Goal: Navigation & Orientation: Find specific page/section

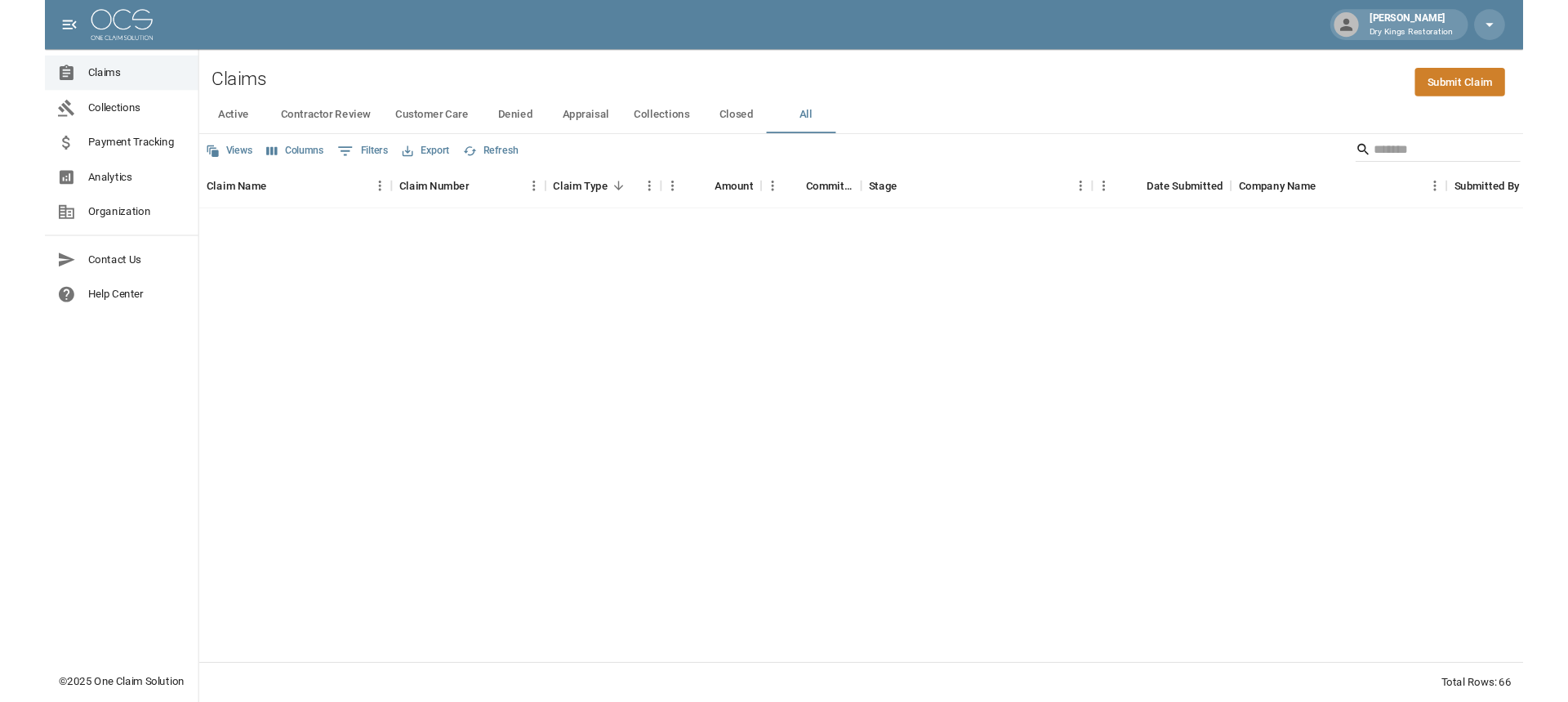
scroll to position [1580, 0]
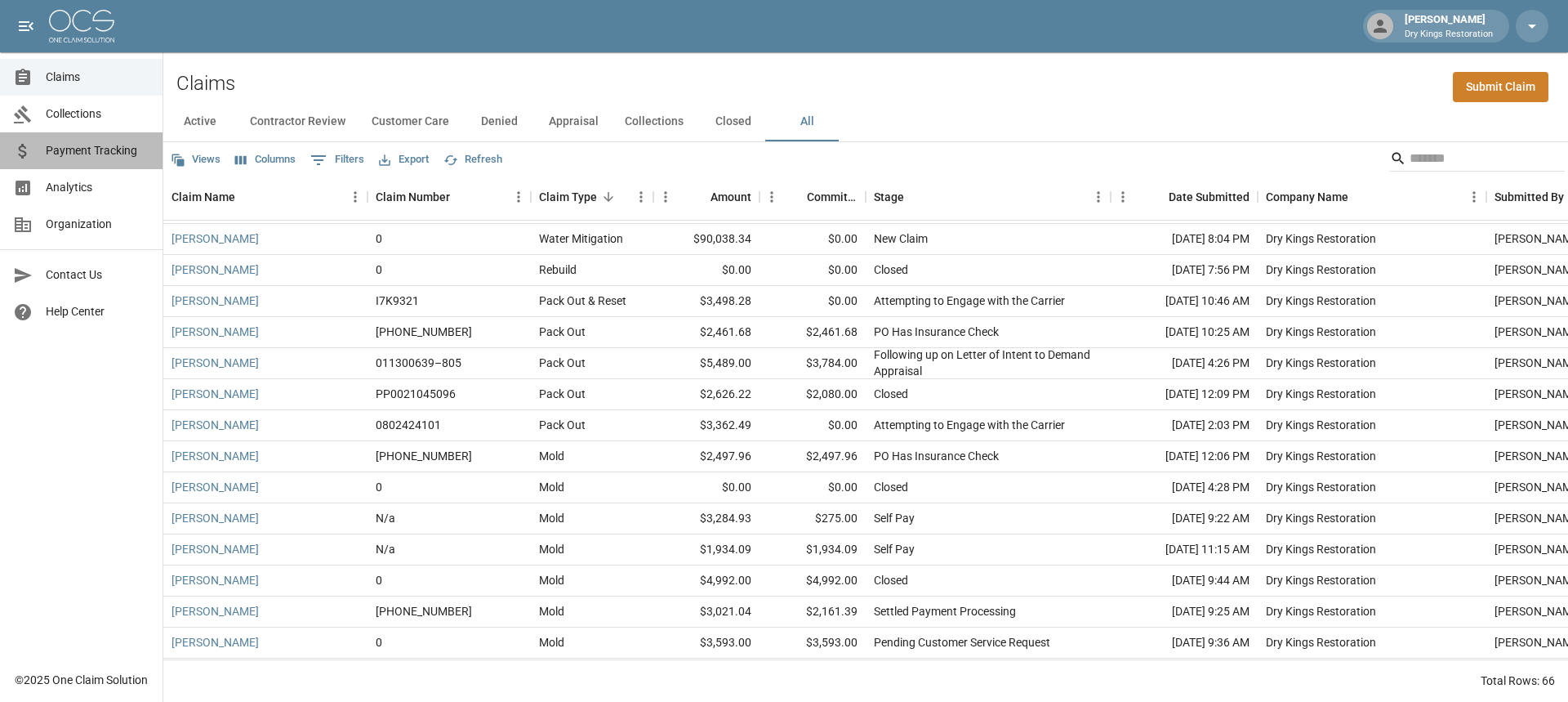
click at [101, 153] on span "Payment Tracking" at bounding box center [97, 150] width 103 height 17
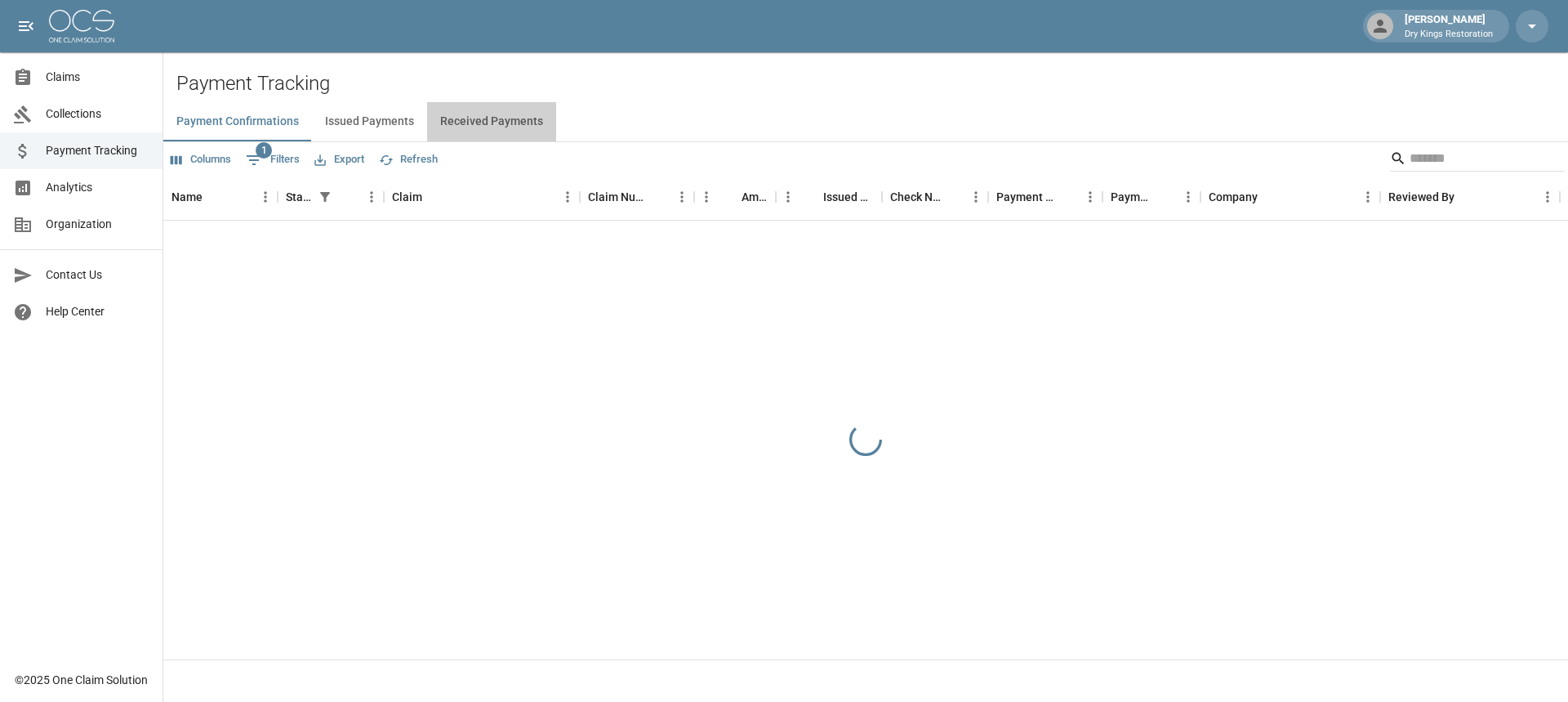
click at [495, 125] on button "Received Payments" at bounding box center [492, 122] width 129 height 39
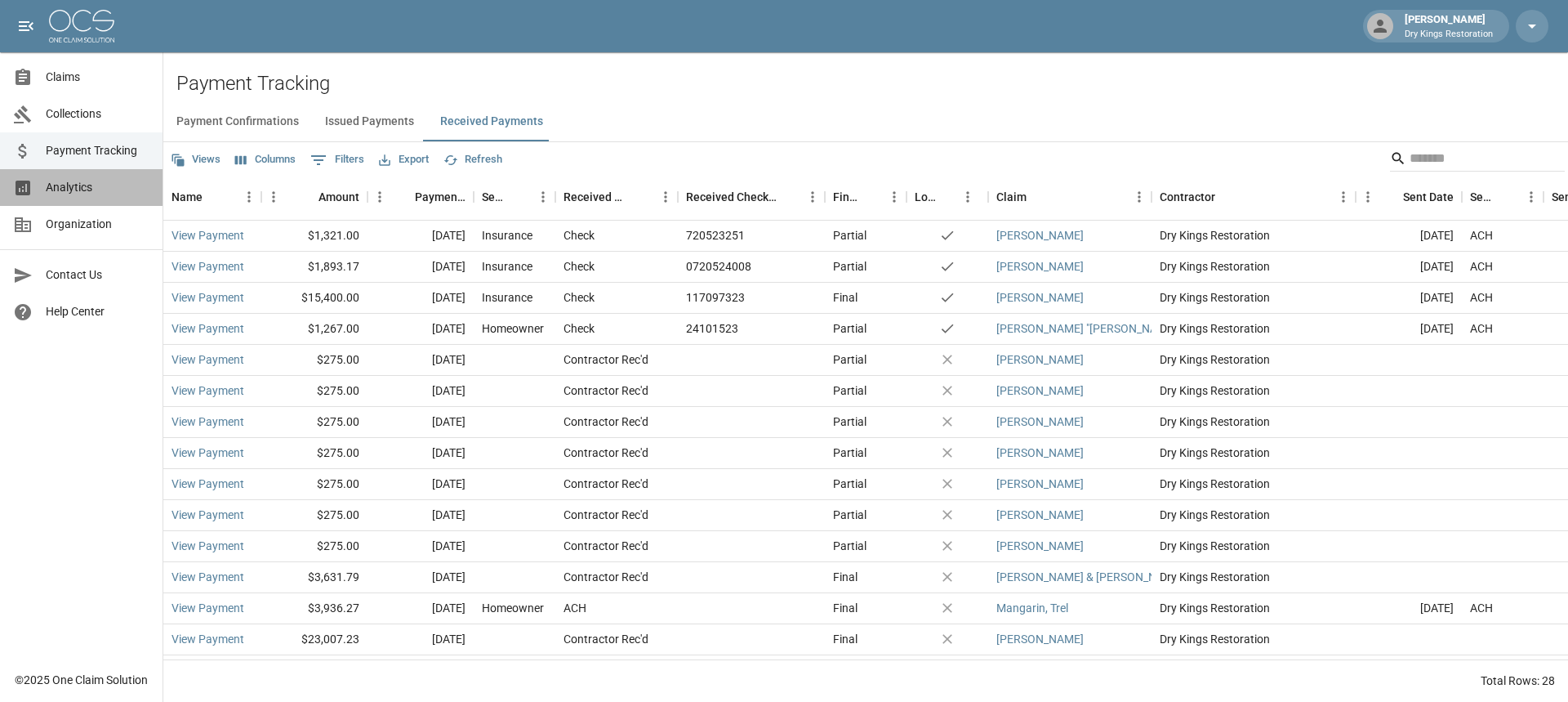
click at [81, 191] on span "Analytics" at bounding box center [97, 187] width 103 height 17
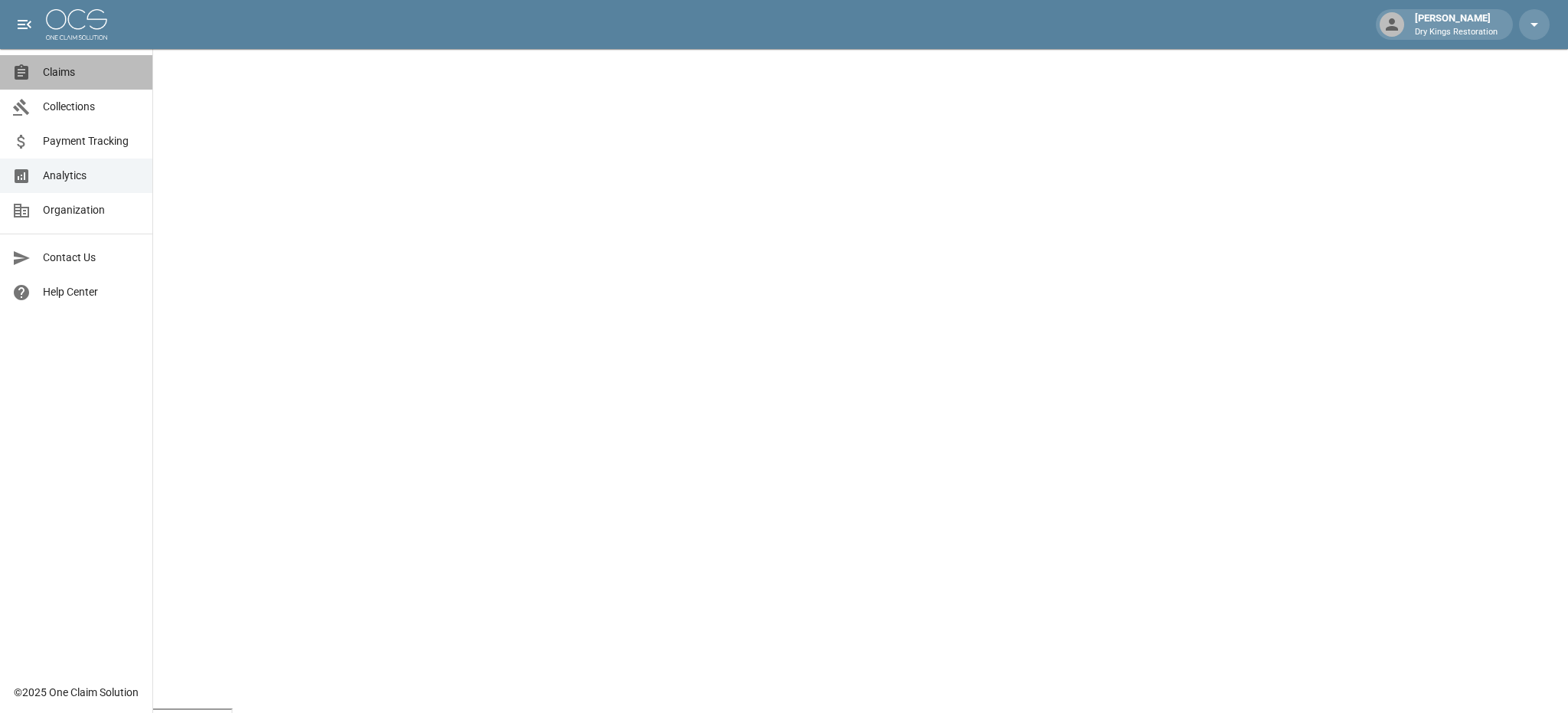
click at [76, 75] on span "Claims" at bounding box center [91, 72] width 97 height 16
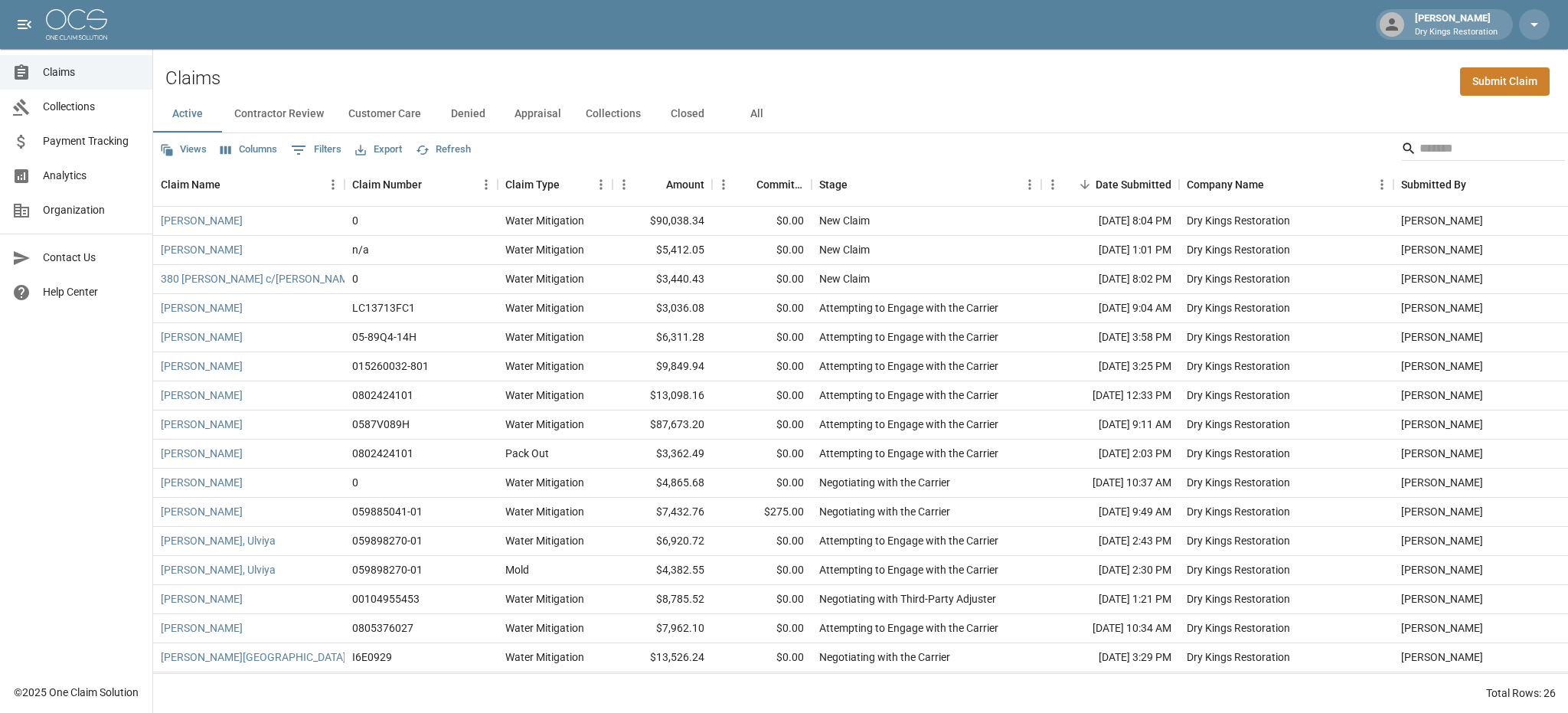
click at [57, 177] on span "Analytics" at bounding box center [91, 176] width 97 height 16
